Goal: Transaction & Acquisition: Download file/media

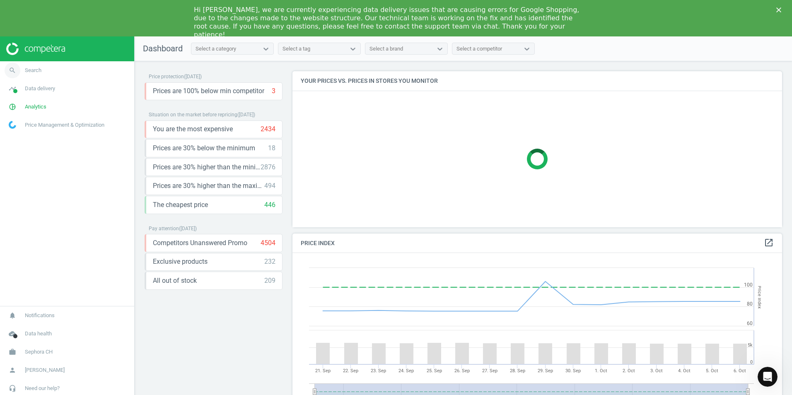
scroll to position [177, 496]
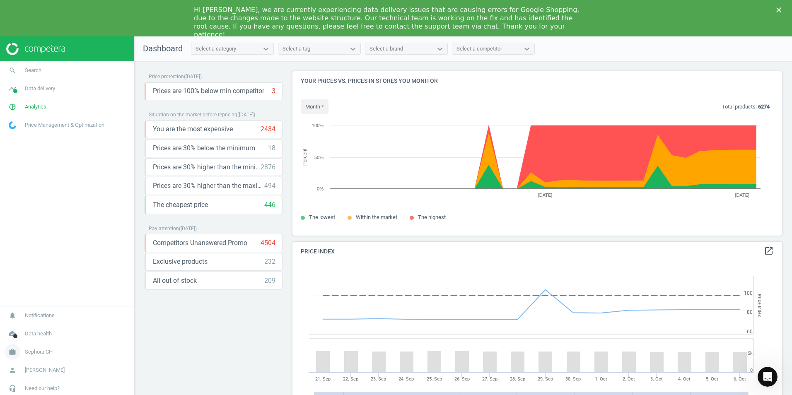
click at [44, 353] on span "Sephora CH" at bounding box center [39, 352] width 28 height 7
click at [34, 328] on span "Switch campaign" at bounding box center [27, 327] width 37 height 7
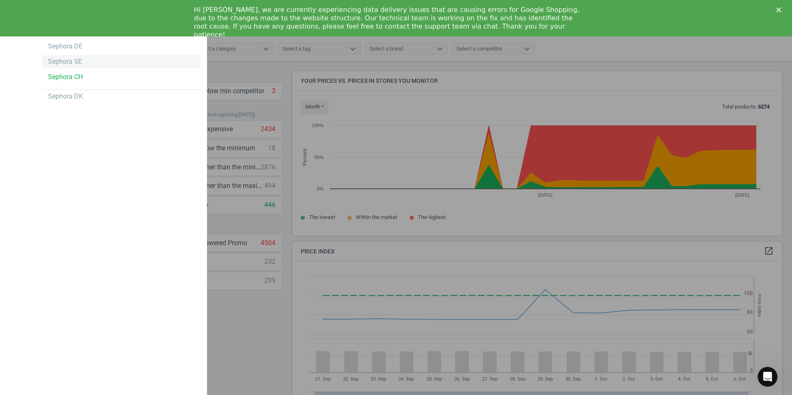
click at [75, 60] on div "Sephora SE" at bounding box center [65, 61] width 34 height 9
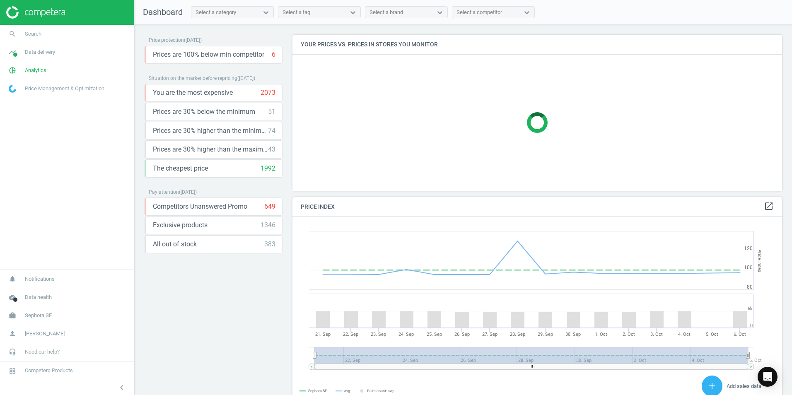
scroll to position [177, 496]
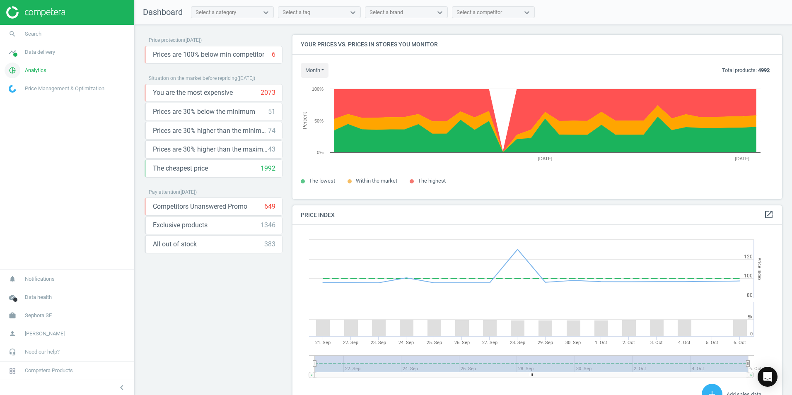
click at [29, 67] on span "Analytics" at bounding box center [36, 70] width 22 height 7
click at [27, 104] on span "Products" at bounding box center [18, 100] width 19 height 7
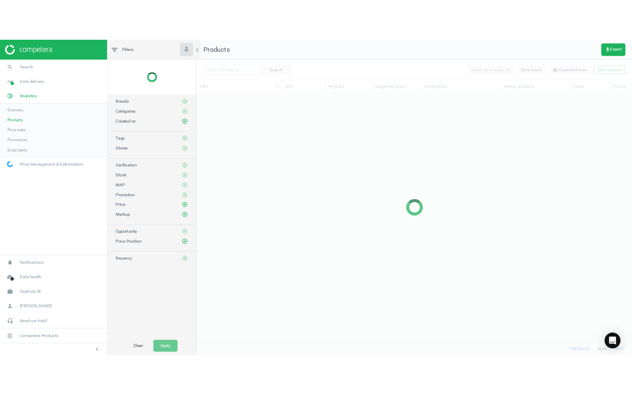
scroll to position [300, 540]
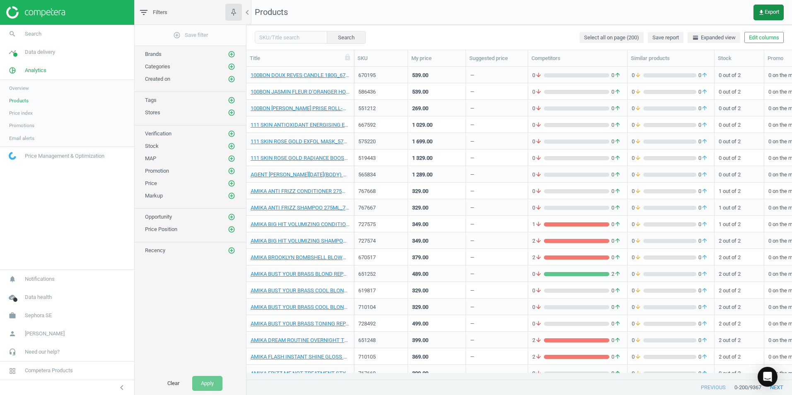
click at [772, 10] on span "get_app Export" at bounding box center [768, 12] width 21 height 7
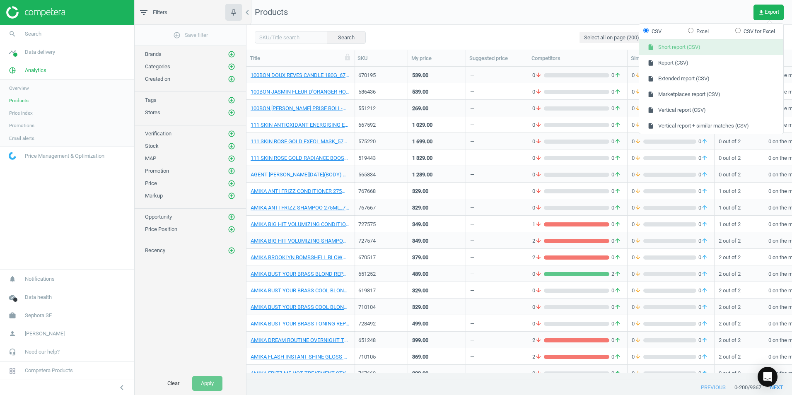
click at [679, 46] on button "insert_drive_file Short report (CSV)" at bounding box center [711, 47] width 144 height 16
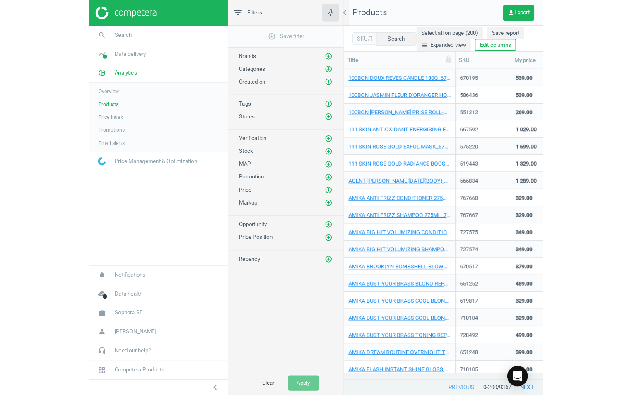
scroll to position [300, 380]
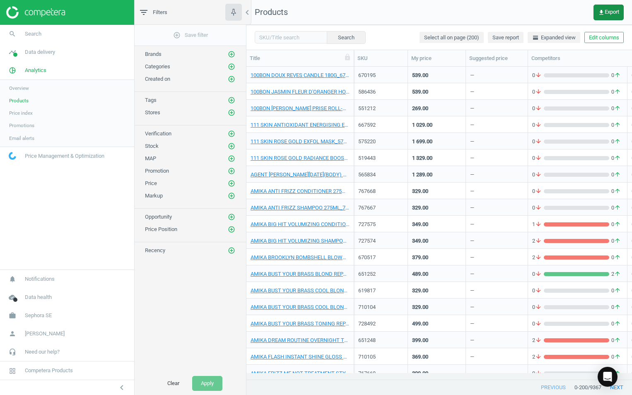
click at [604, 9] on icon "get_app" at bounding box center [601, 12] width 7 height 7
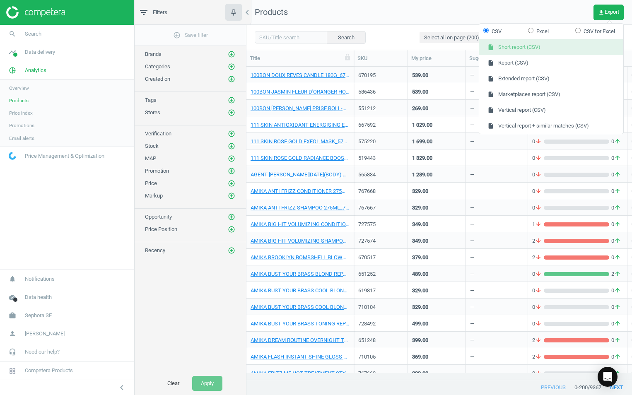
click at [551, 48] on button "insert_drive_file Short report (CSV)" at bounding box center [551, 47] width 144 height 16
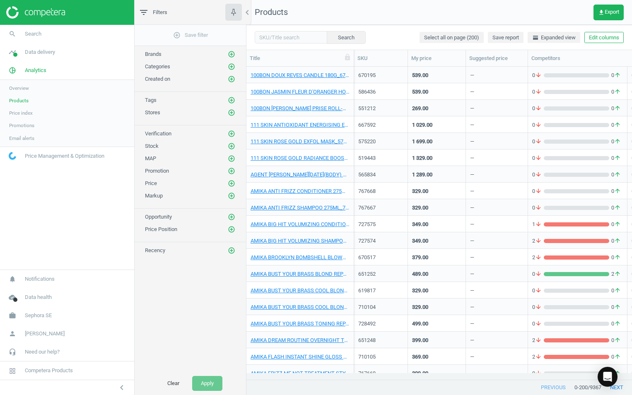
click at [24, 89] on span "Overview" at bounding box center [19, 88] width 20 height 7
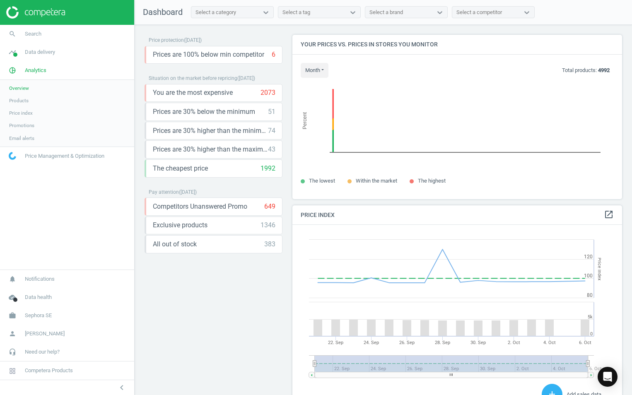
scroll to position [203, 337]
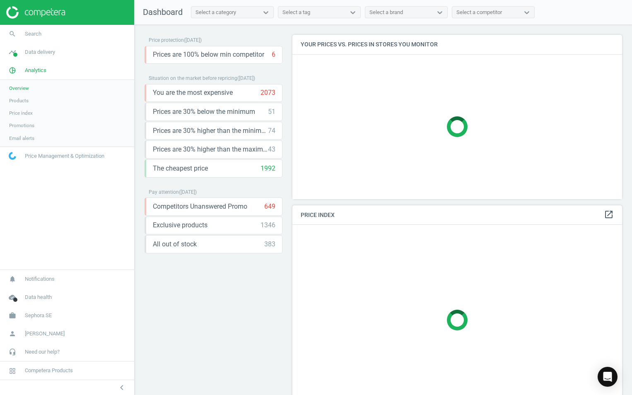
click at [25, 99] on span "Products" at bounding box center [18, 100] width 19 height 7
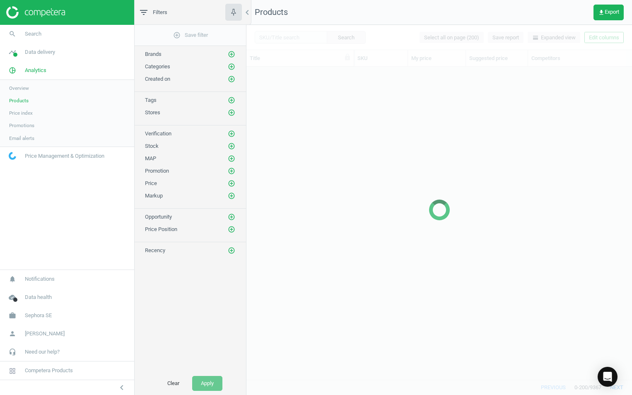
scroll to position [300, 380]
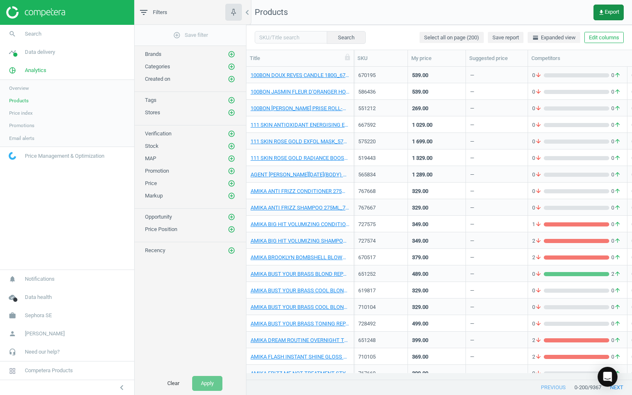
click at [620, 12] on button "get_app Export" at bounding box center [609, 13] width 30 height 16
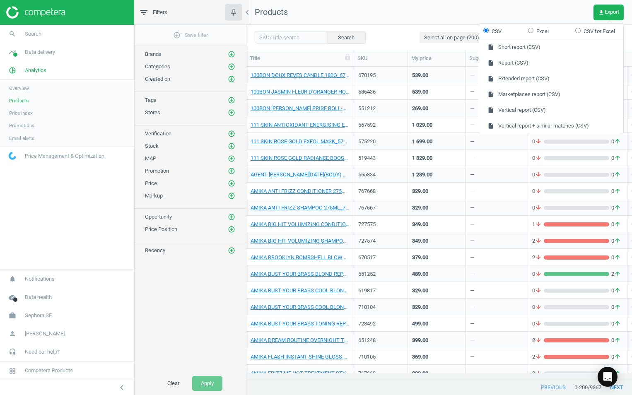
click at [453, 9] on nav "Products get_app Export" at bounding box center [440, 12] width 386 height 25
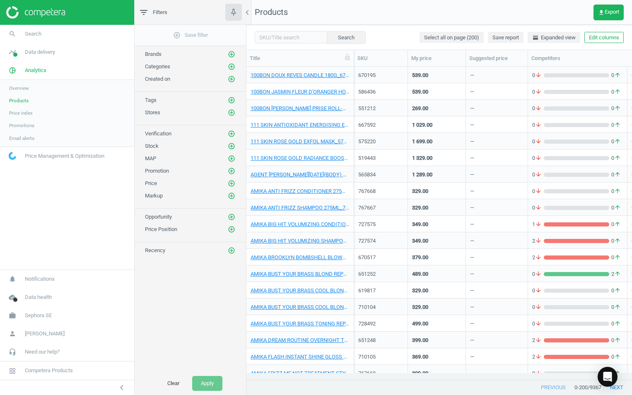
click at [12, 112] on span "Price index" at bounding box center [21, 113] width 24 height 7
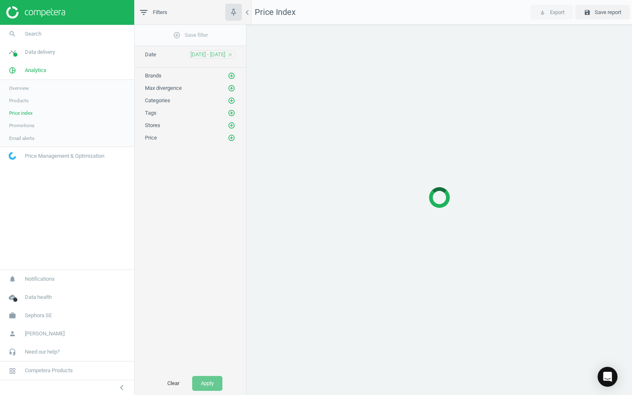
click at [20, 98] on span "Products" at bounding box center [18, 100] width 19 height 7
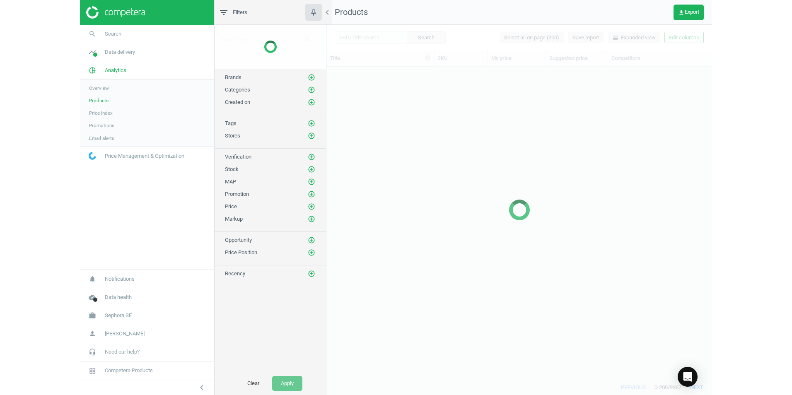
scroll to position [300, 380]
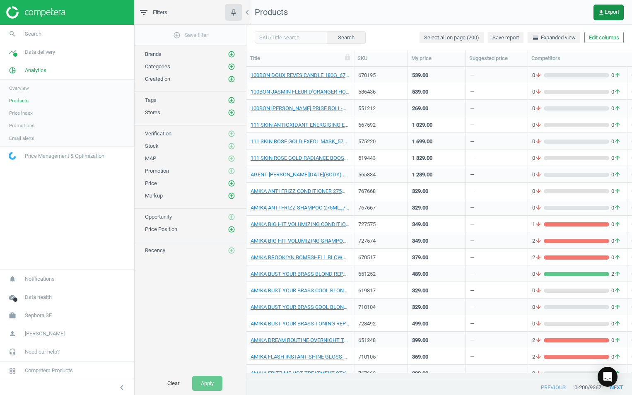
click at [607, 10] on span "get_app Export" at bounding box center [608, 12] width 21 height 7
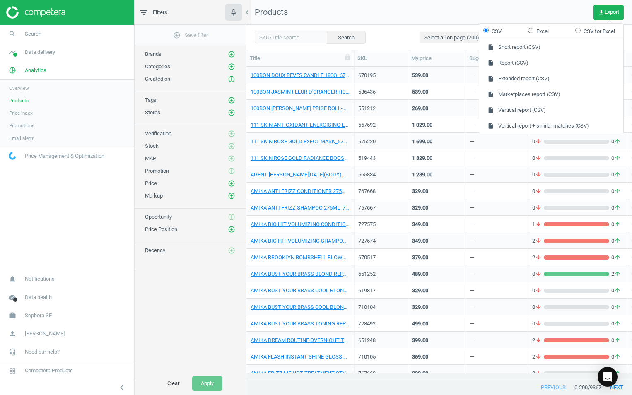
click at [537, 31] on label "Excel" at bounding box center [538, 31] width 21 height 7
click at [534, 31] on input "Excel" at bounding box center [530, 30] width 5 height 5
radio input "true"
click at [531, 48] on button "insert_drive_file Short report (Excel)" at bounding box center [551, 47] width 144 height 16
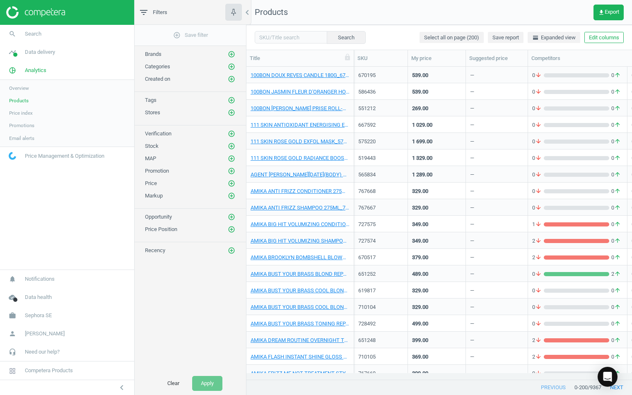
click at [553, 17] on nav "Products get_app Export" at bounding box center [440, 12] width 386 height 25
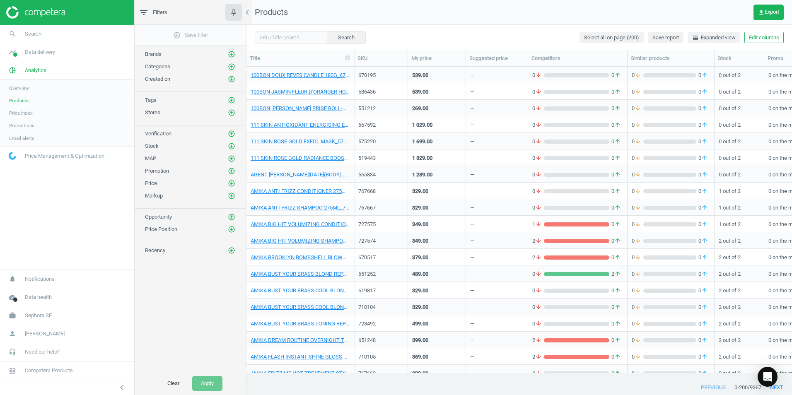
click at [605, 9] on nav "Products get_app Export" at bounding box center [520, 12] width 546 height 25
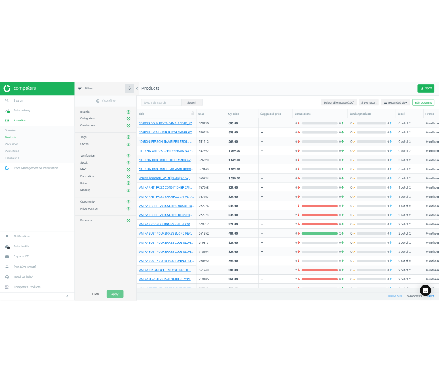
scroll to position [300, 380]
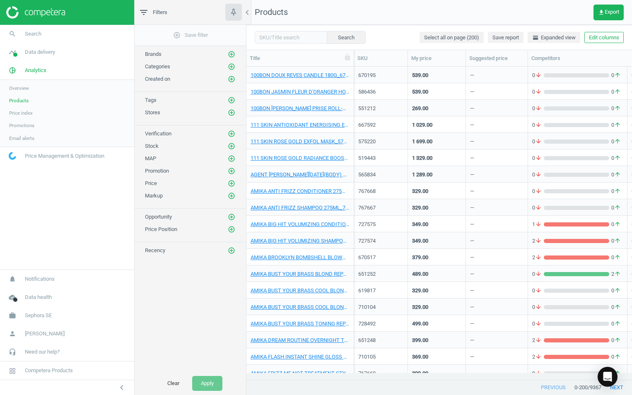
drag, startPoint x: 757, startPoint y: 0, endPoint x: 581, endPoint y: 12, distance: 176.5
click at [559, 17] on nav "Products get_app Export" at bounding box center [440, 12] width 386 height 25
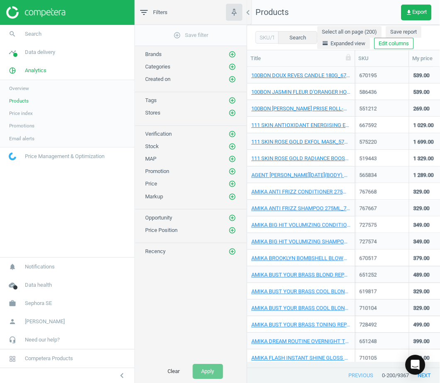
scroll to position [288, 186]
